Goal: Information Seeking & Learning: Learn about a topic

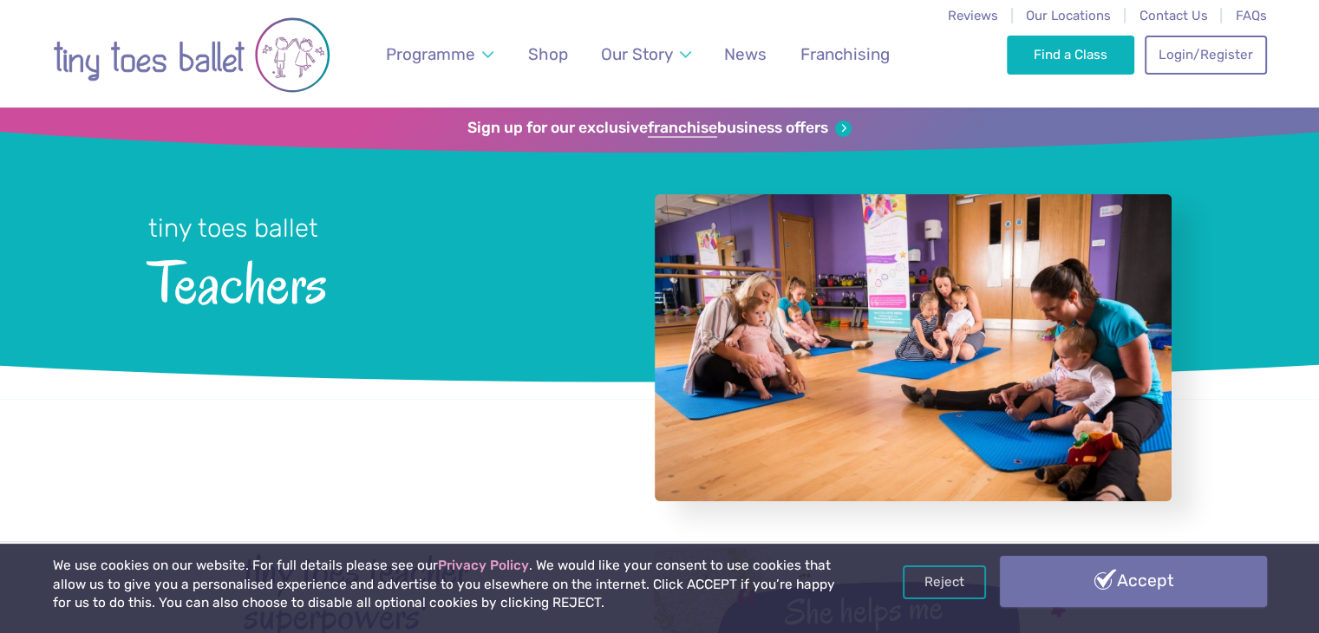
click at [1090, 574] on link "Accept" at bounding box center [1133, 581] width 267 height 50
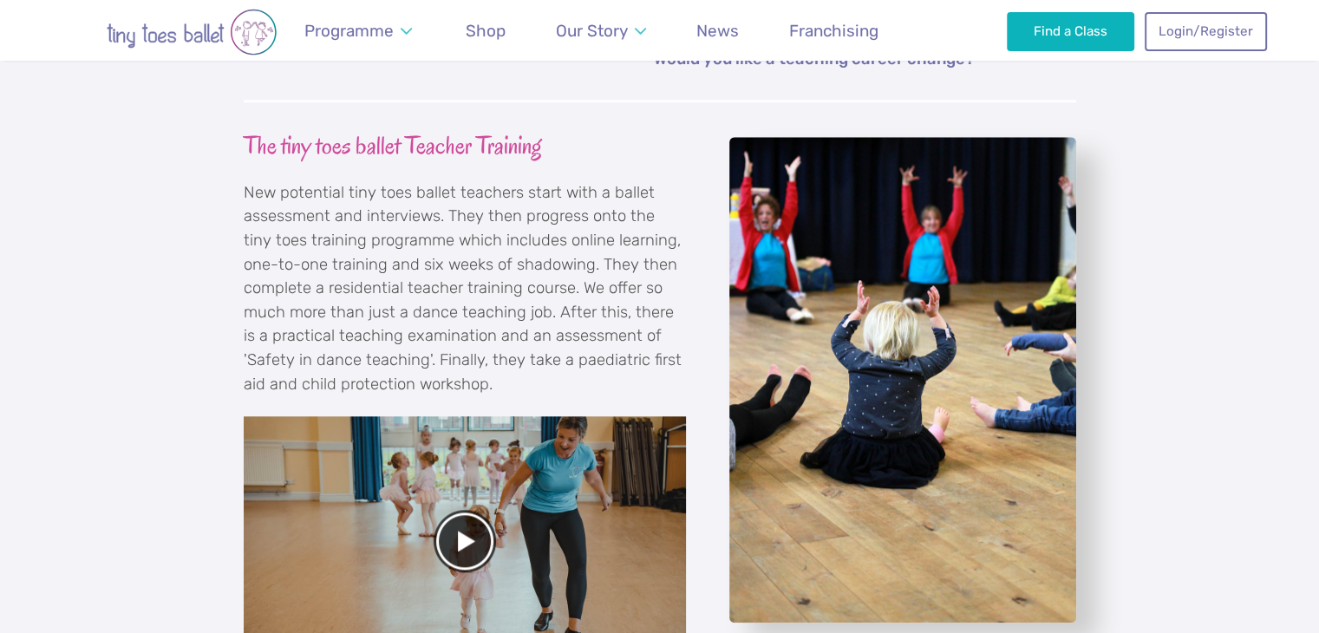
scroll to position [1967, 0]
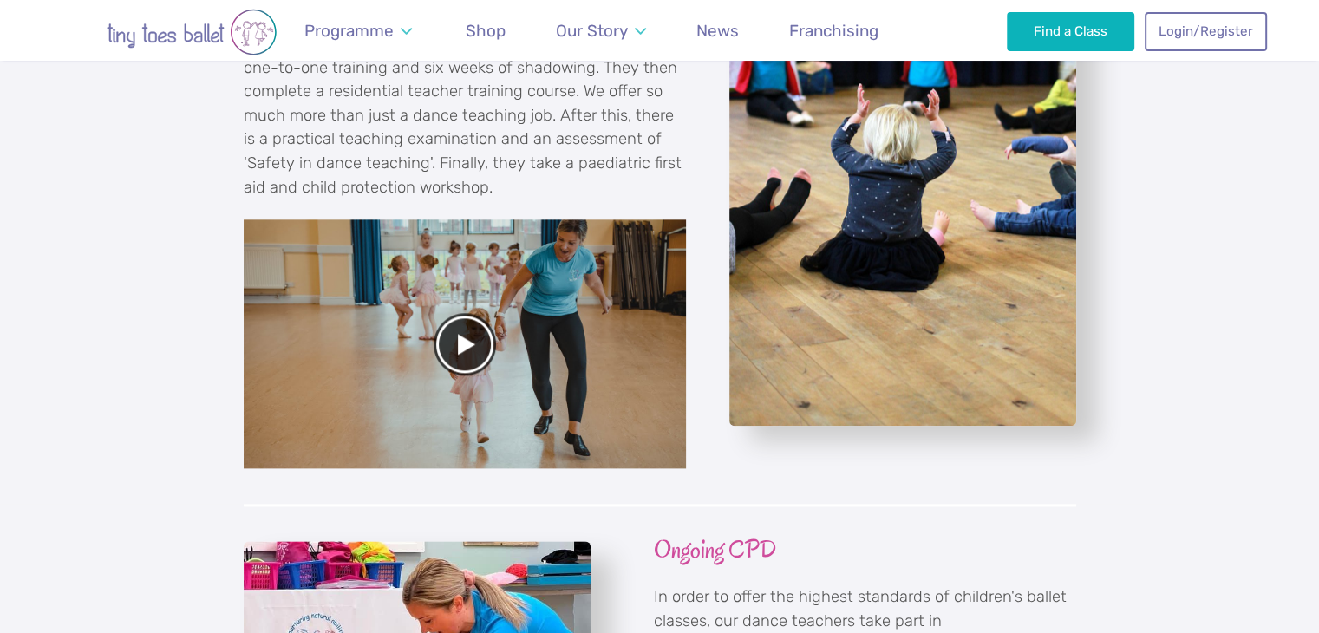
click at [473, 351] on div at bounding box center [465, 343] width 442 height 249
